Goal: Task Accomplishment & Management: Complete application form

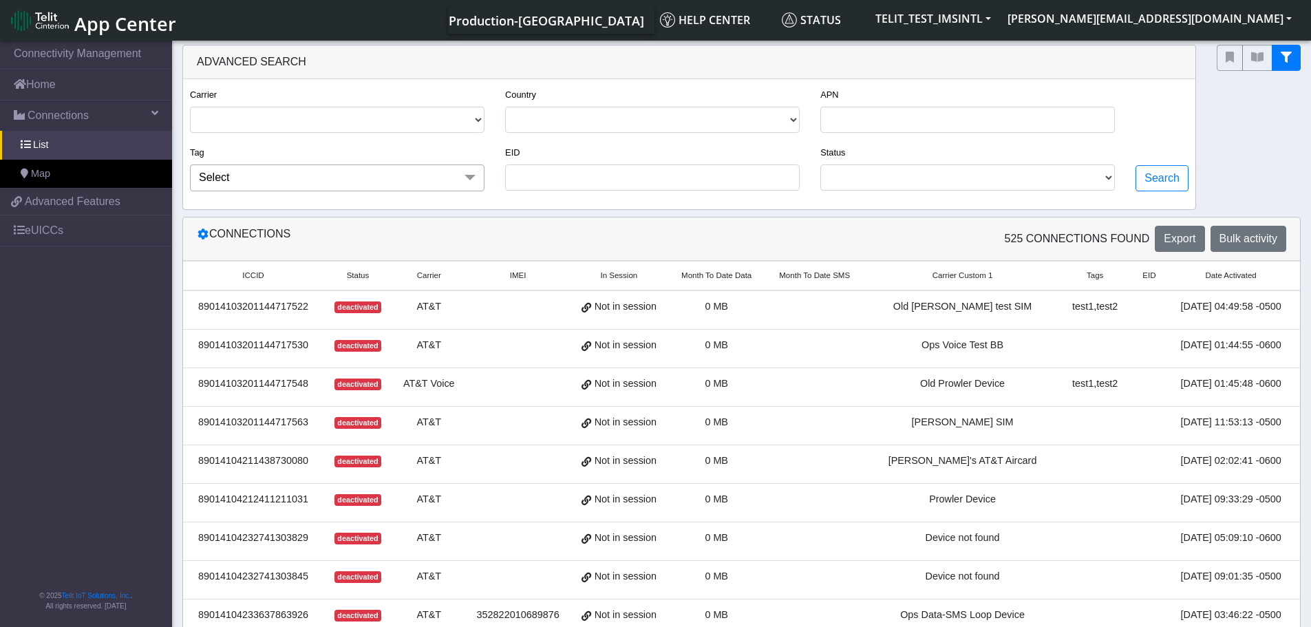
click at [123, 27] on span "App Center" at bounding box center [125, 23] width 102 height 25
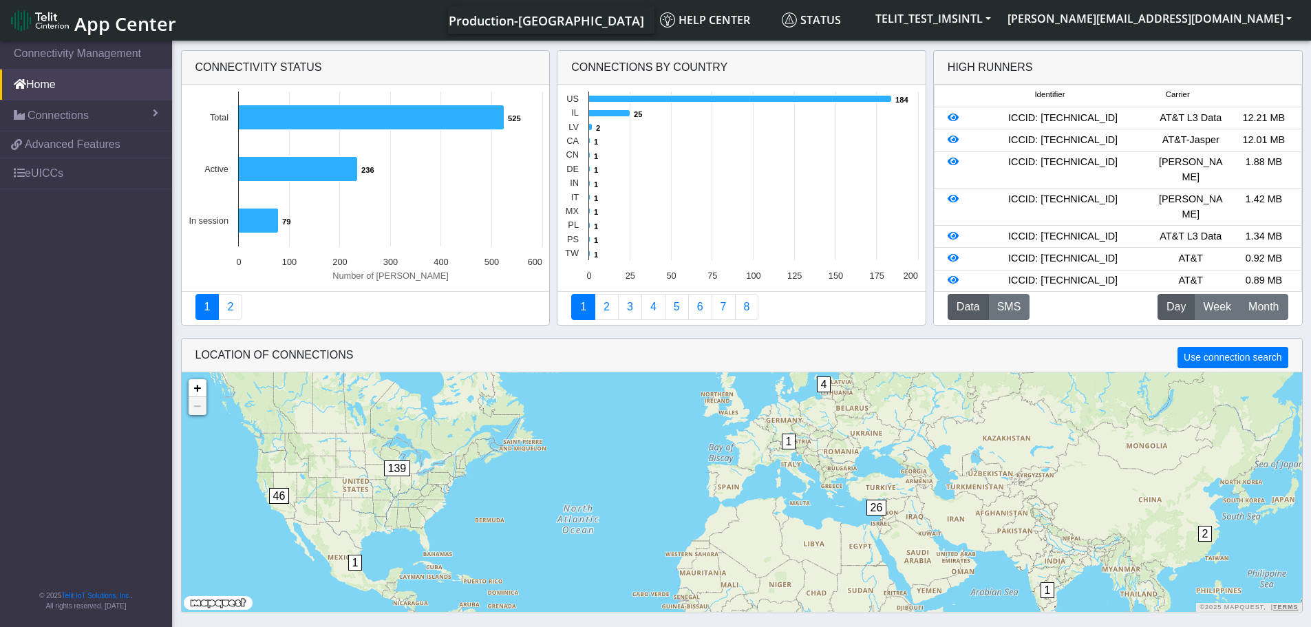
click at [92, 21] on span "App Center" at bounding box center [125, 23] width 102 height 25
click at [999, 18] on button "TELIT_TEST_IMSINTL" at bounding box center [933, 18] width 132 height 25
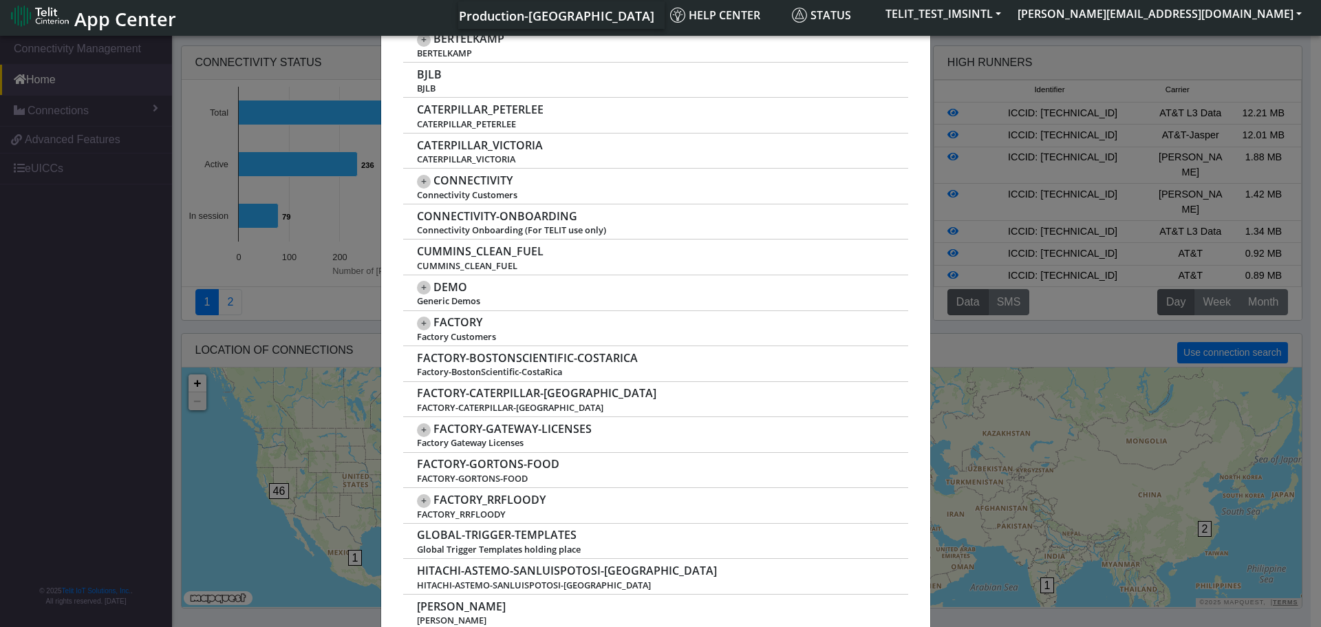
scroll to position [464, 0]
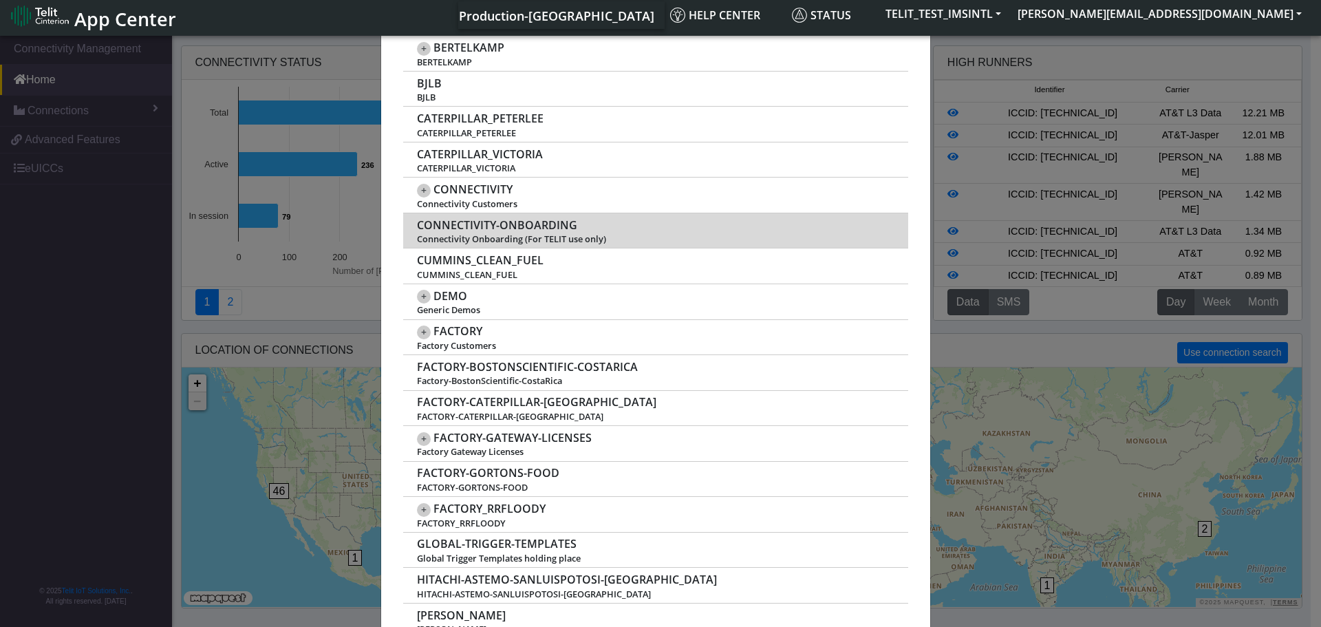
click at [504, 231] on span "CONNECTIVITY-ONBOARDING" at bounding box center [497, 225] width 160 height 13
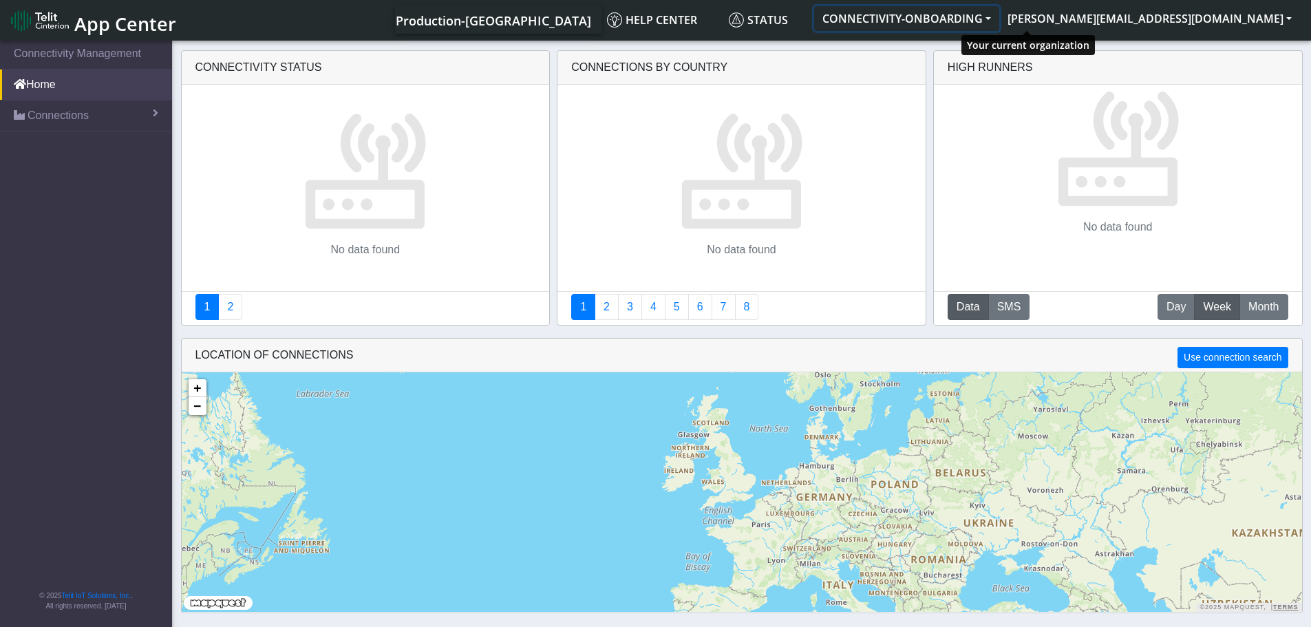
click at [999, 20] on button "CONNECTIVITY-ONBOARDING" at bounding box center [906, 18] width 185 height 25
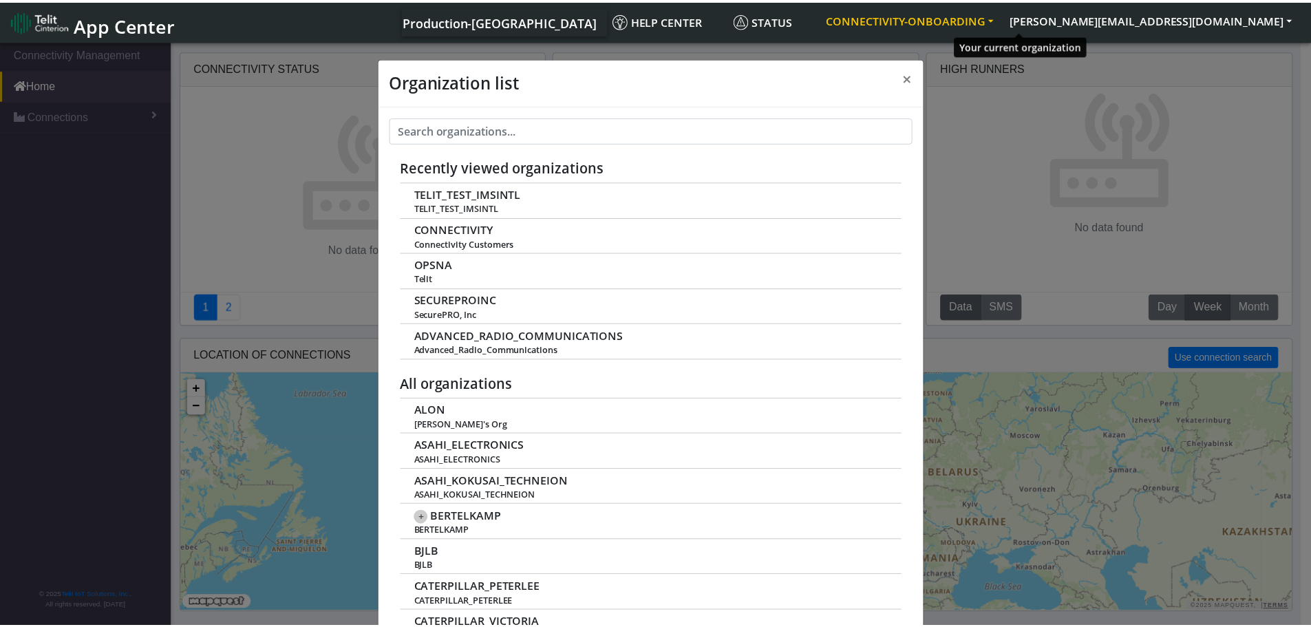
scroll to position [5, 0]
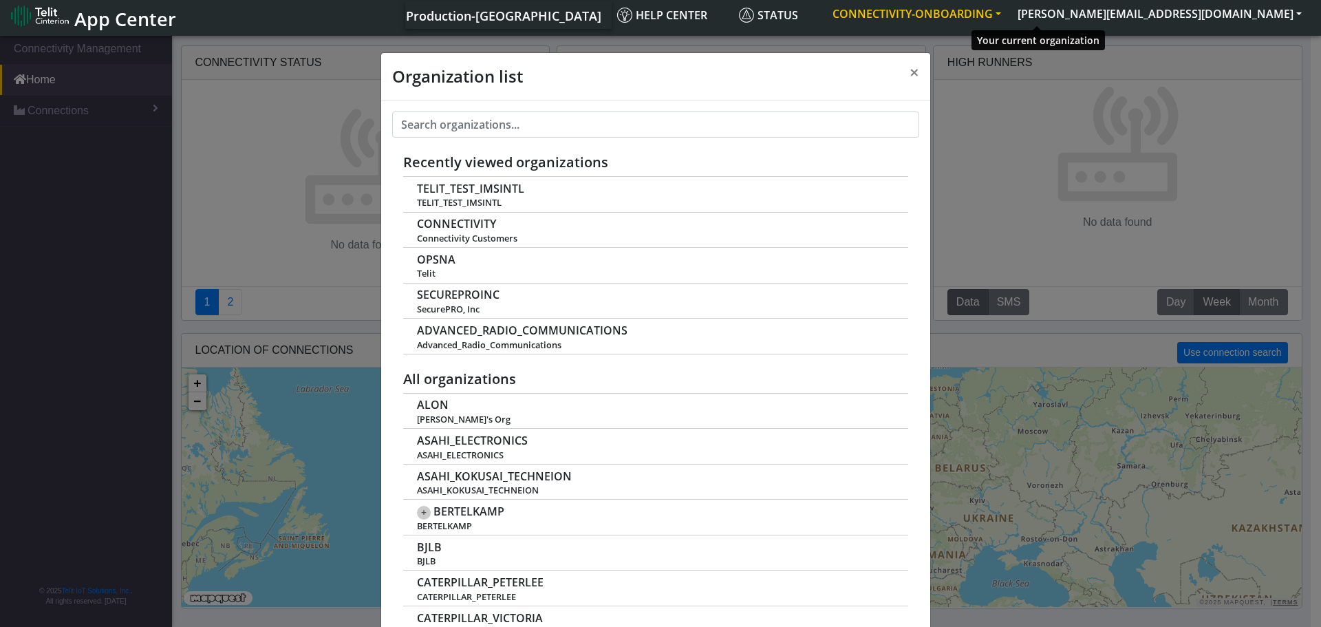
click at [1009, 20] on button "CONNECTIVITY-ONBOARDING" at bounding box center [916, 13] width 185 height 25
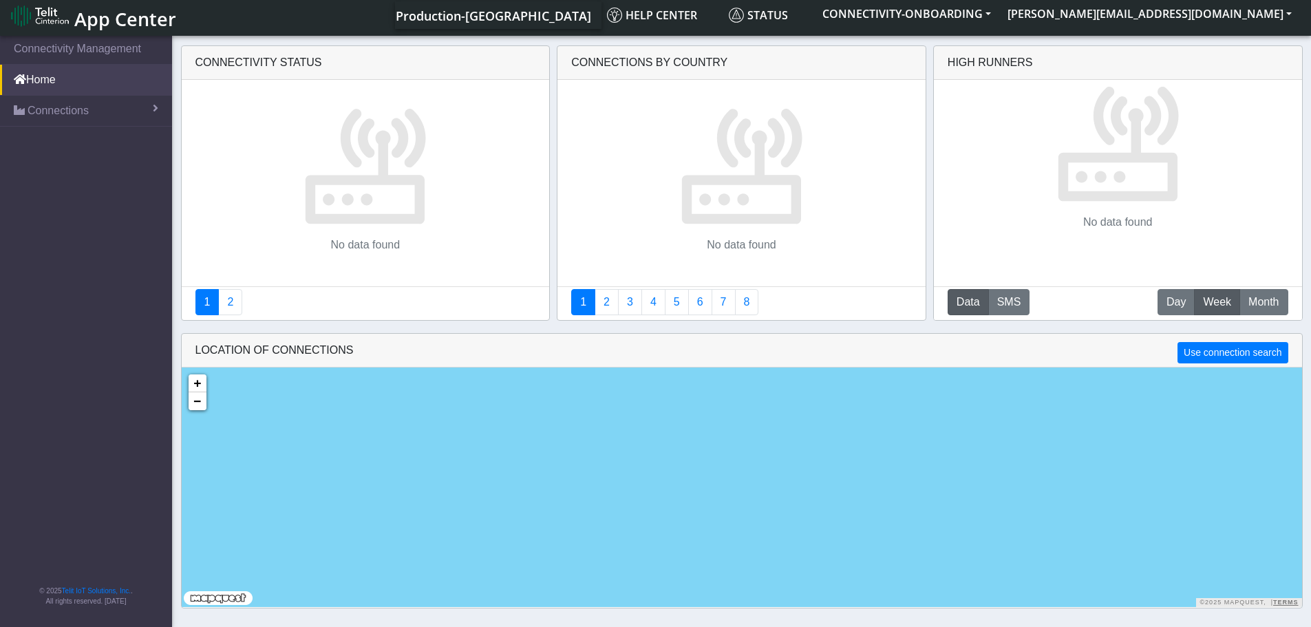
click at [93, 18] on span "App Center" at bounding box center [125, 18] width 102 height 25
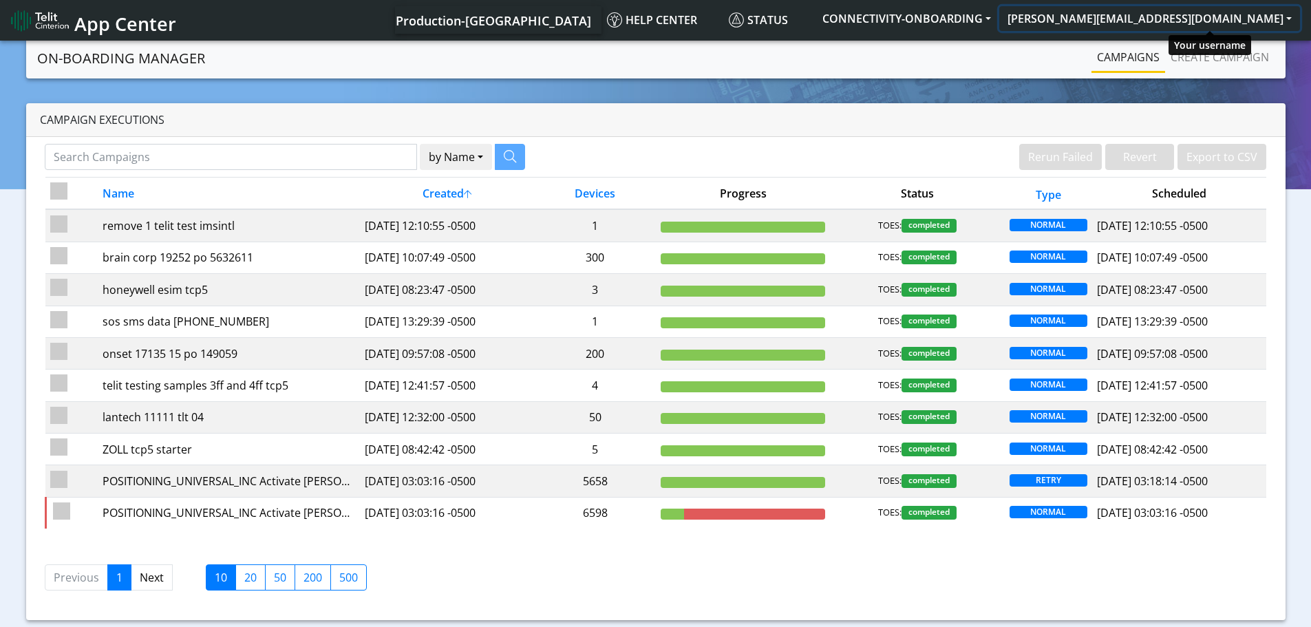
click at [1282, 12] on button "[PERSON_NAME][EMAIL_ADDRESS][DOMAIN_NAME]" at bounding box center [1149, 18] width 301 height 25
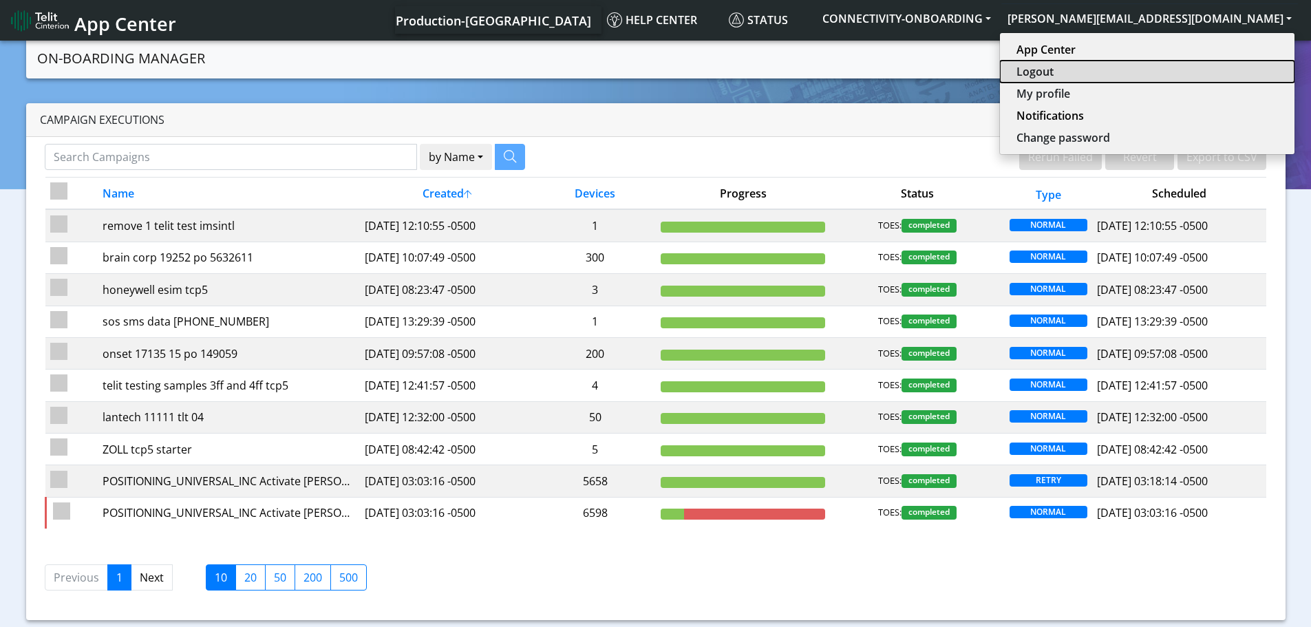
click at [1175, 68] on button "Logout" at bounding box center [1147, 72] width 294 height 22
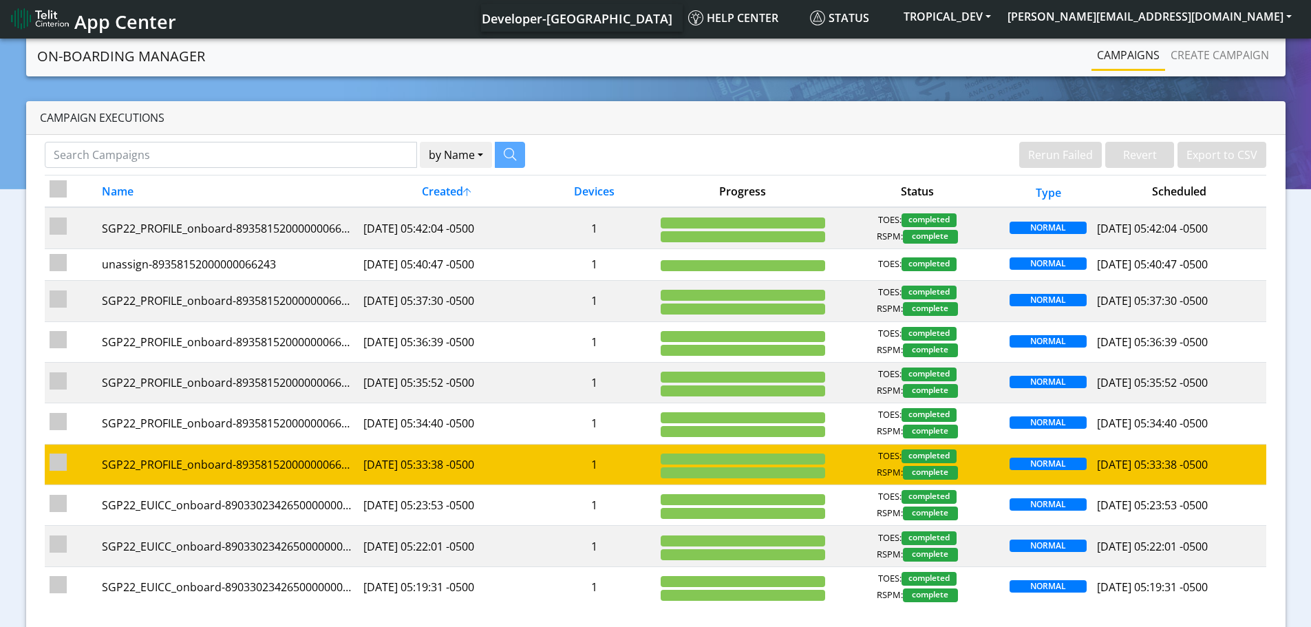
scroll to position [79, 0]
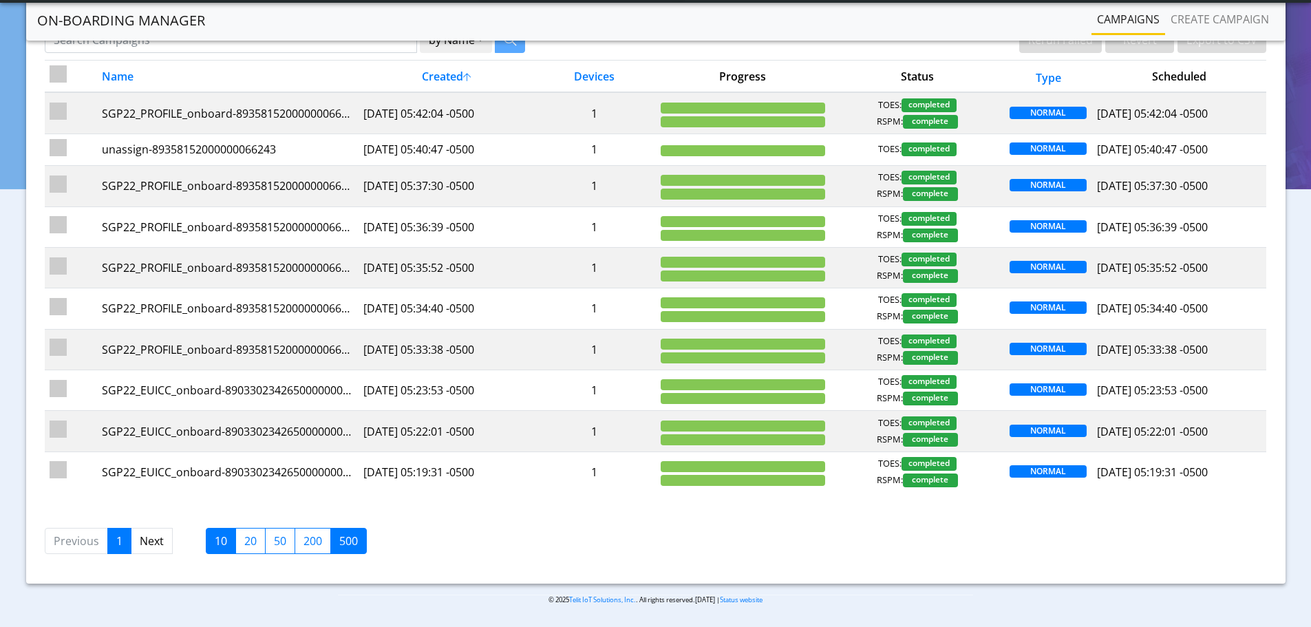
click at [348, 541] on label "500" at bounding box center [348, 541] width 36 height 26
click at [348, 541] on input "500" at bounding box center [343, 536] width 9 height 9
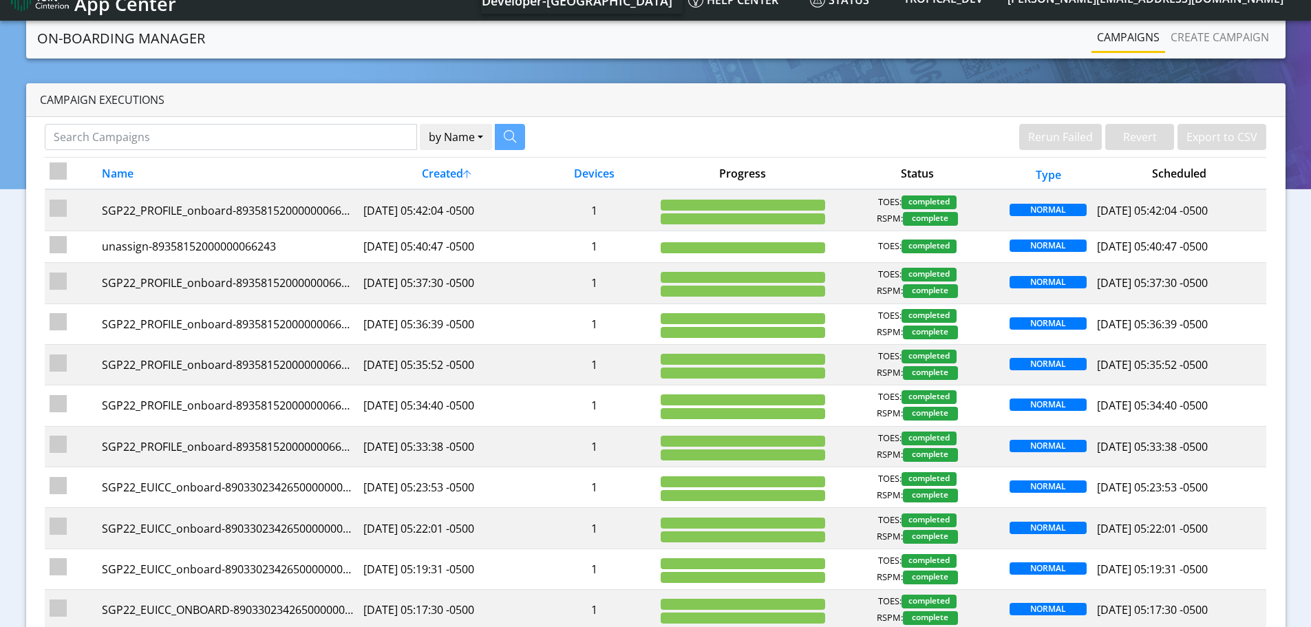
scroll to position [0, 0]
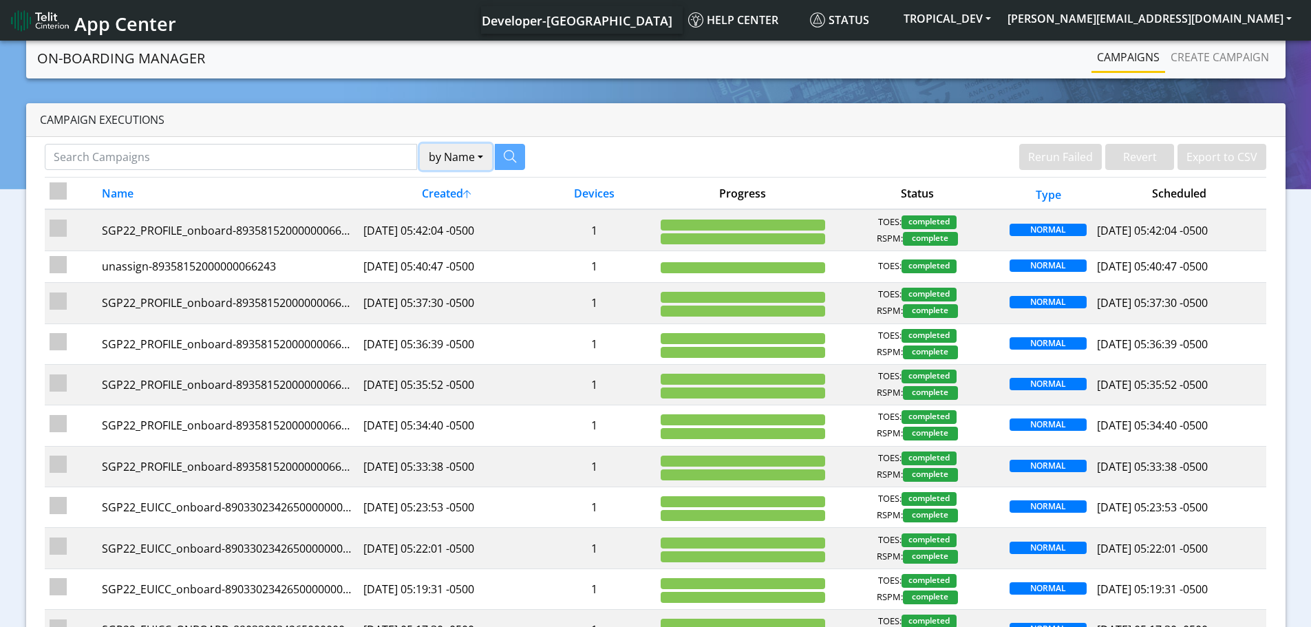
click at [478, 162] on button "by Name" at bounding box center [456, 157] width 72 height 26
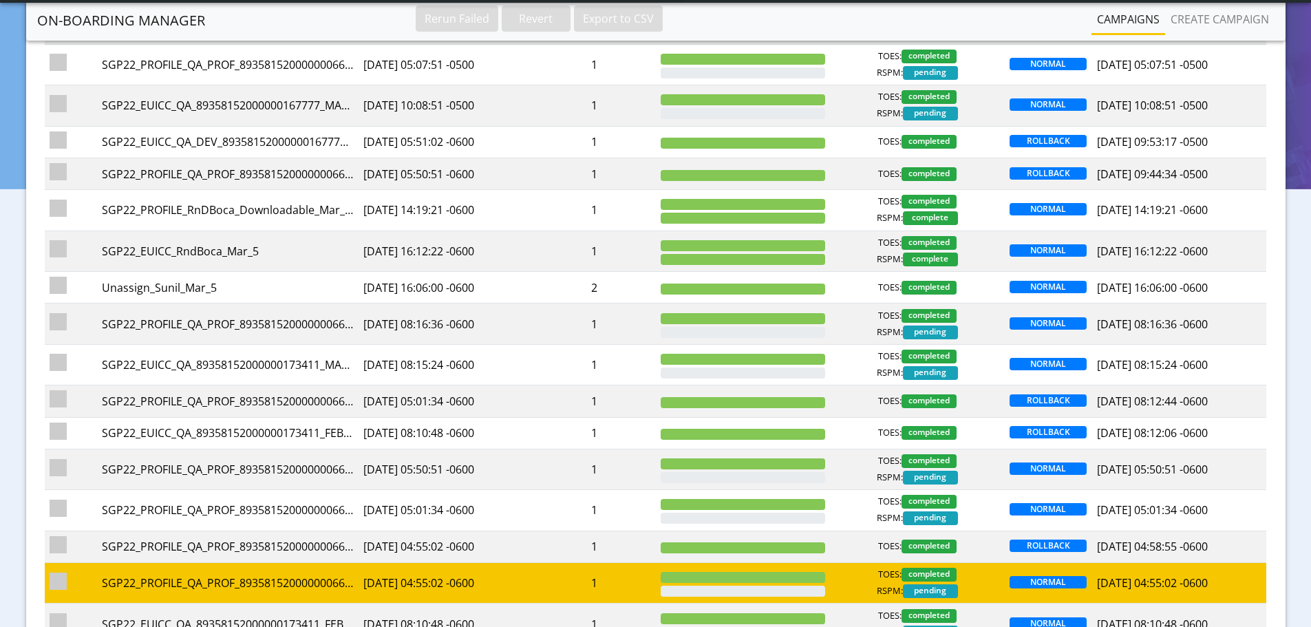
scroll to position [17688, 0]
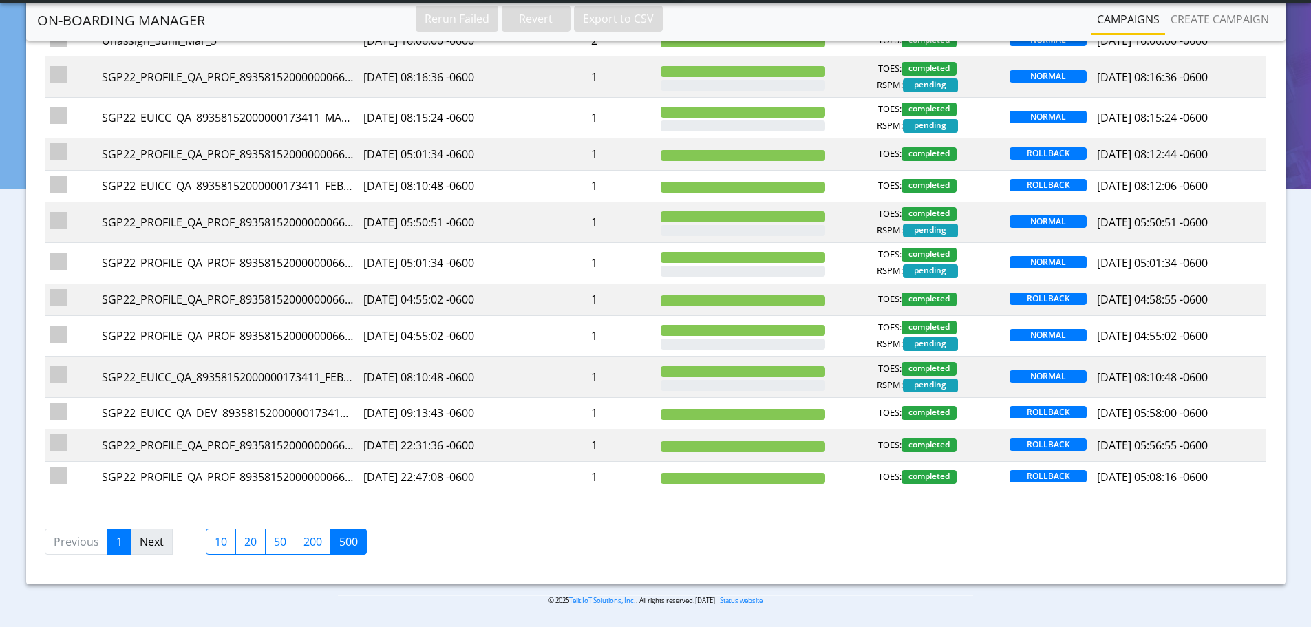
click at [154, 544] on link "Next" at bounding box center [152, 541] width 42 height 26
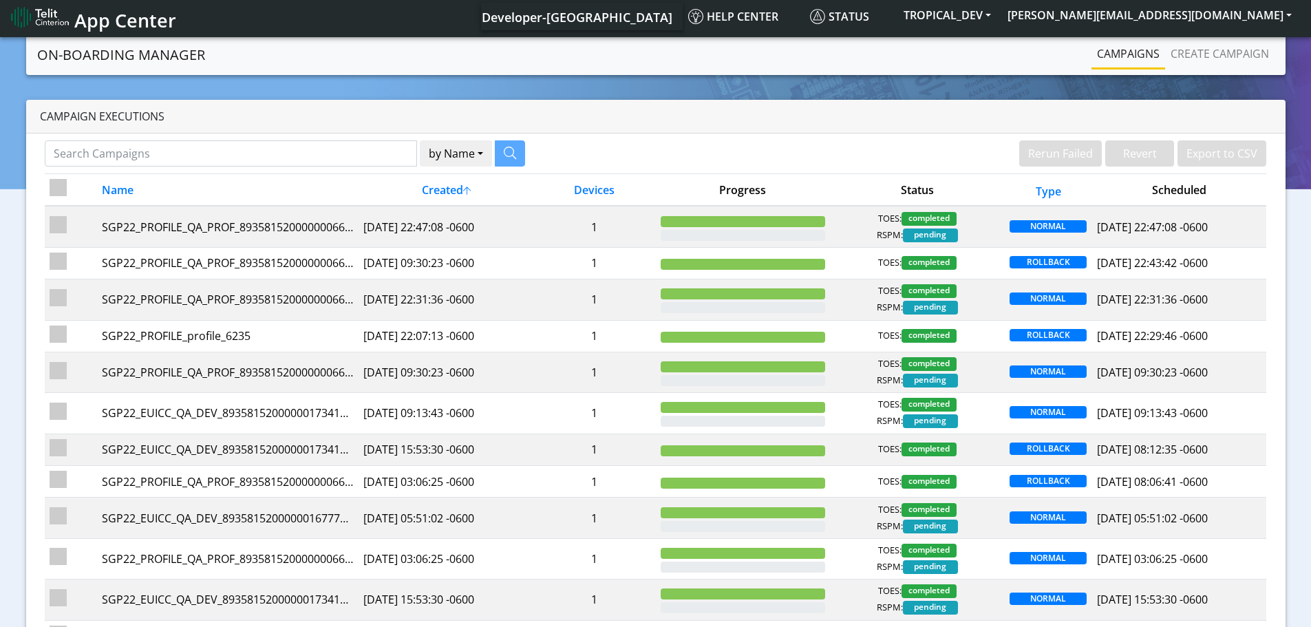
scroll to position [0, 0]
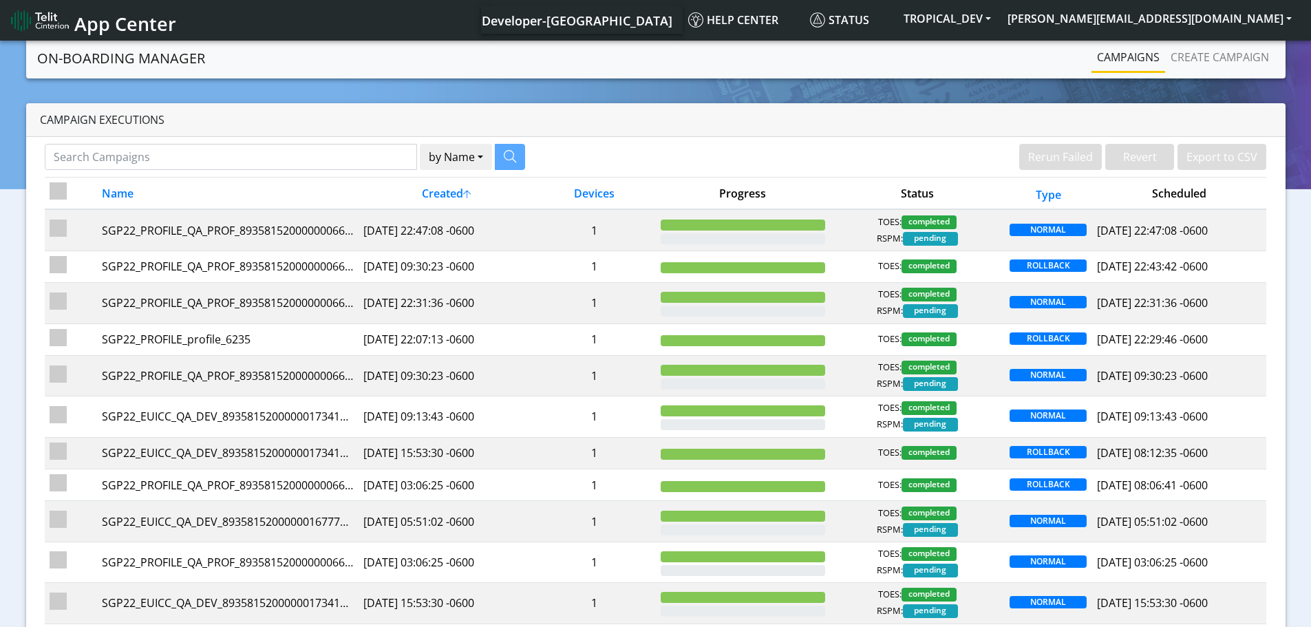
click at [116, 25] on span "App Center" at bounding box center [125, 23] width 102 height 25
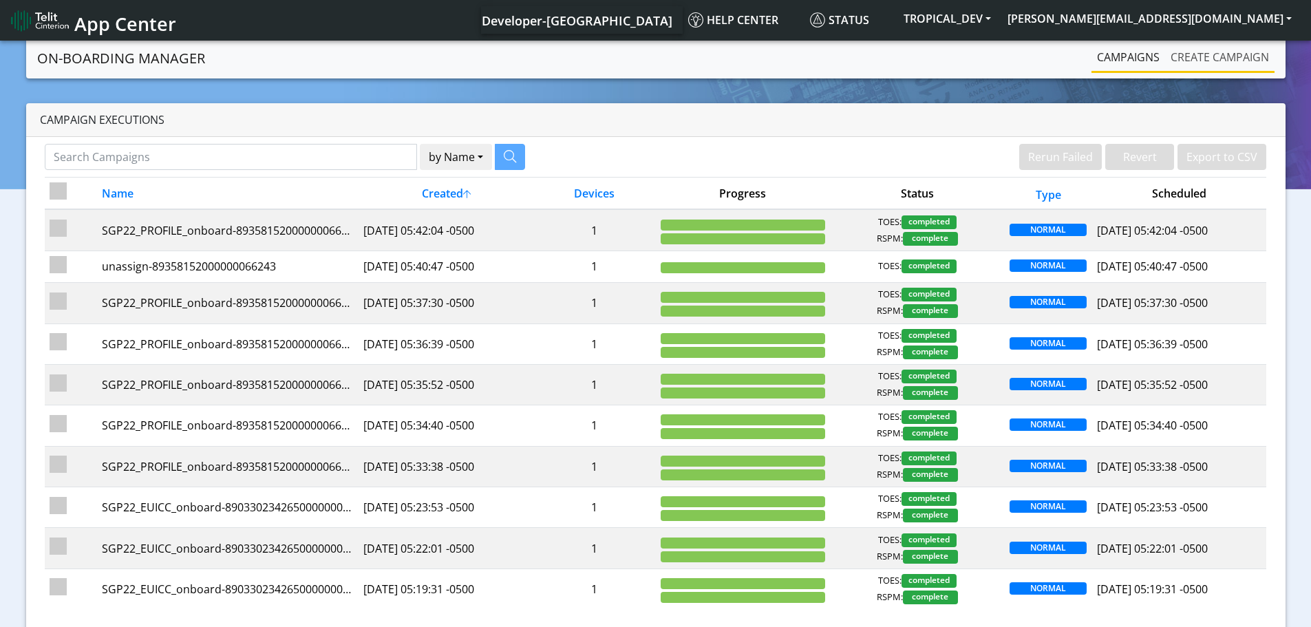
click at [1204, 59] on link "Create campaign" at bounding box center [1219, 57] width 109 height 28
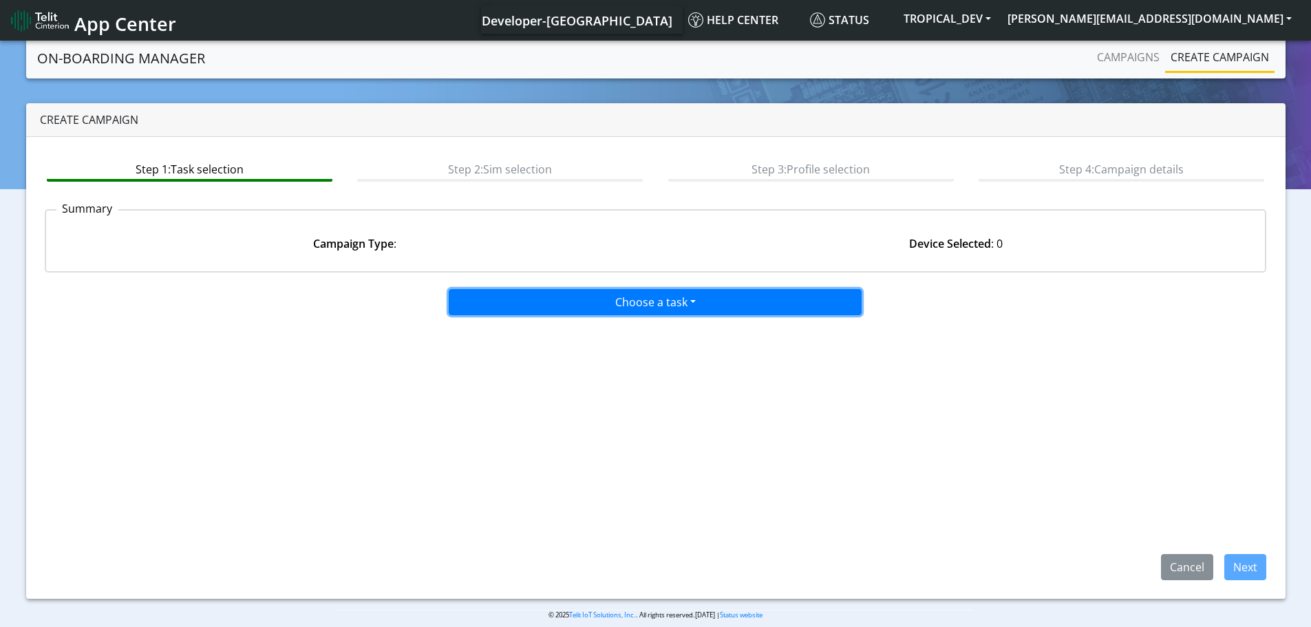
click at [696, 305] on button "Choose a task" at bounding box center [655, 302] width 413 height 26
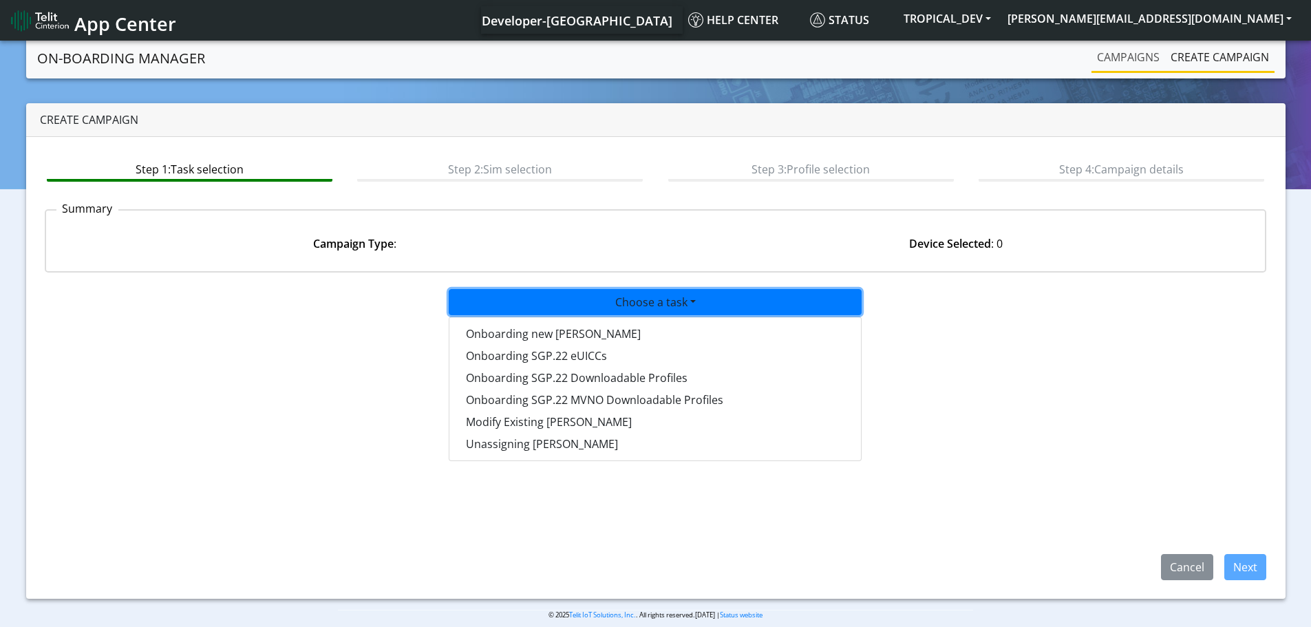
click at [1134, 57] on link "Campaigns" at bounding box center [1128, 57] width 74 height 28
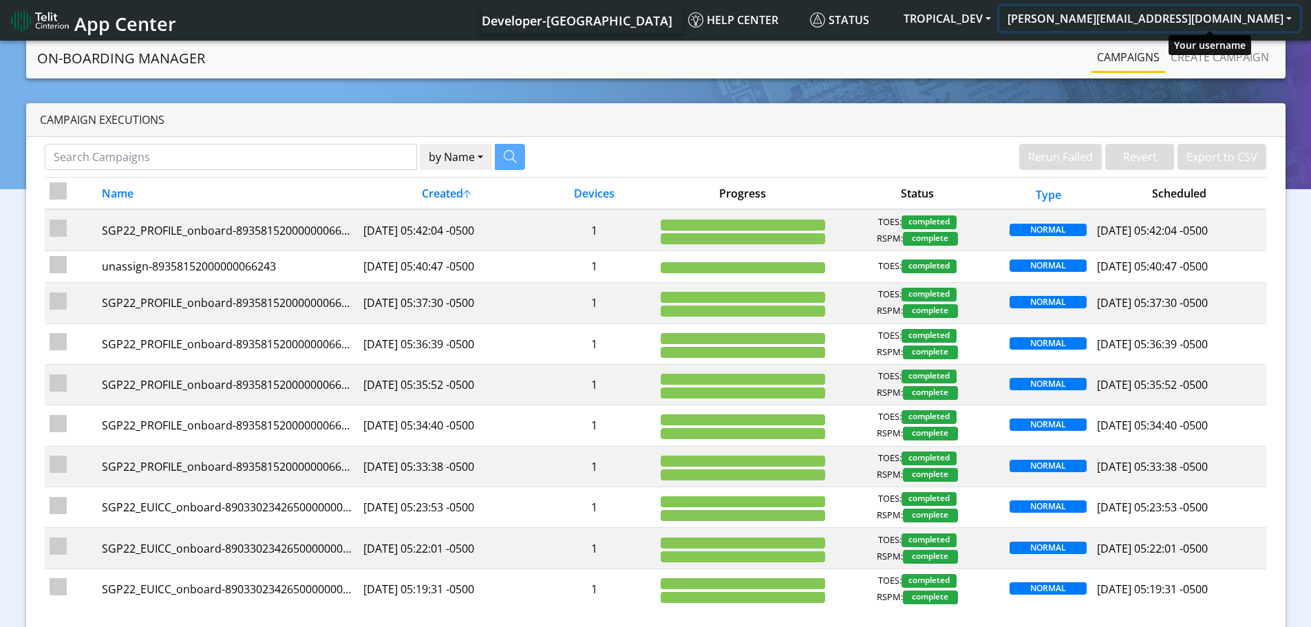
click at [1286, 19] on button "[PERSON_NAME][EMAIL_ADDRESS][DOMAIN_NAME]" at bounding box center [1149, 18] width 301 height 25
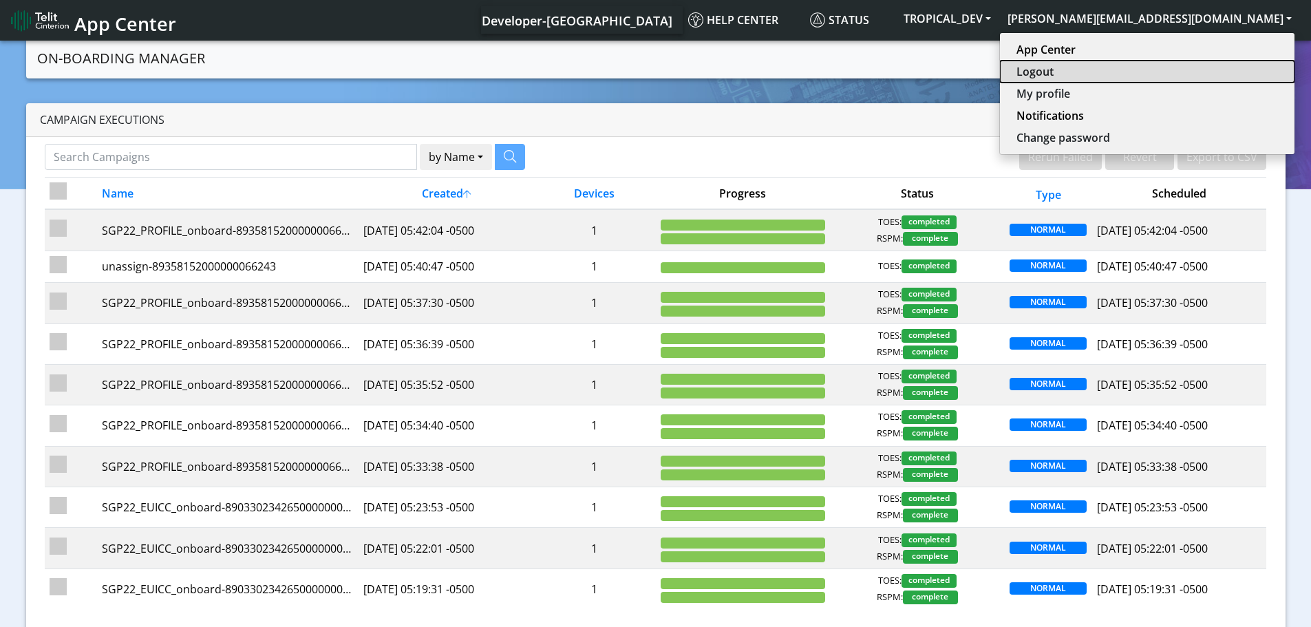
click at [1185, 73] on button "Logout" at bounding box center [1147, 72] width 294 height 22
